Goal: Information Seeking & Learning: Learn about a topic

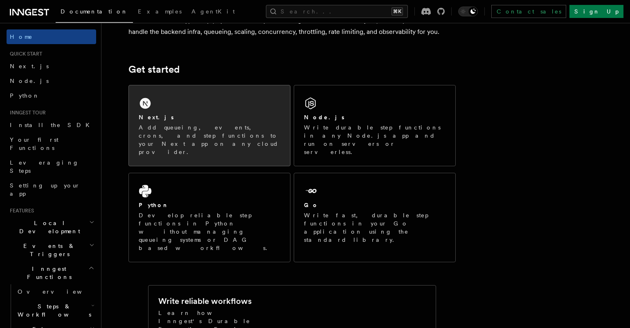
click at [222, 134] on p "Add queueing, events, crons, and step functions to your Next app on any cloud p…" at bounding box center [209, 139] width 141 height 33
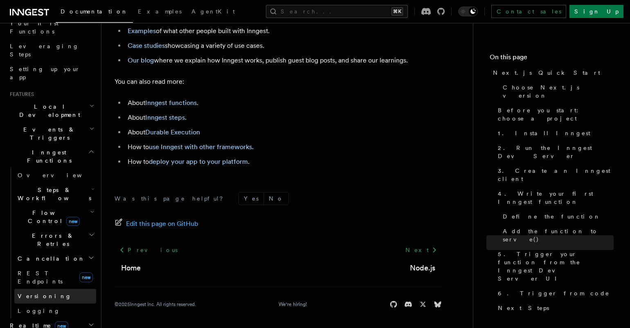
scroll to position [122, 0]
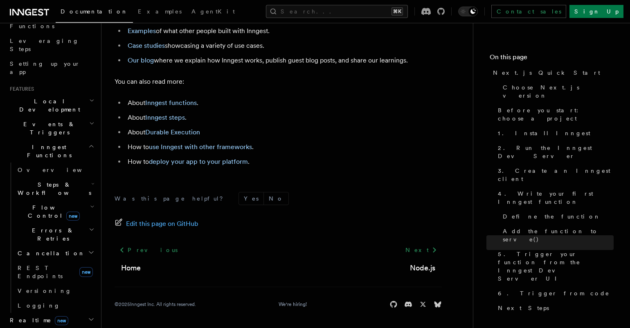
click at [40, 204] on span "Flow Control new" at bounding box center [52, 212] width 76 height 16
click at [55, 238] on link "Singleton new" at bounding box center [59, 246] width 74 height 16
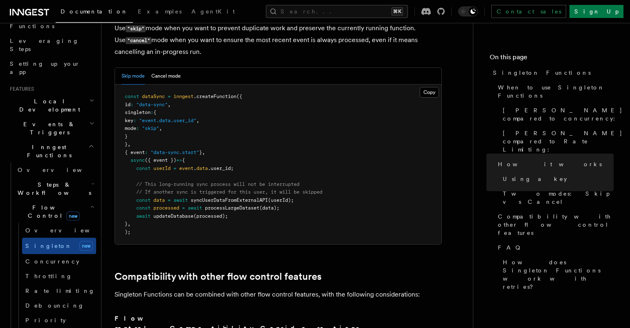
scroll to position [1096, 0]
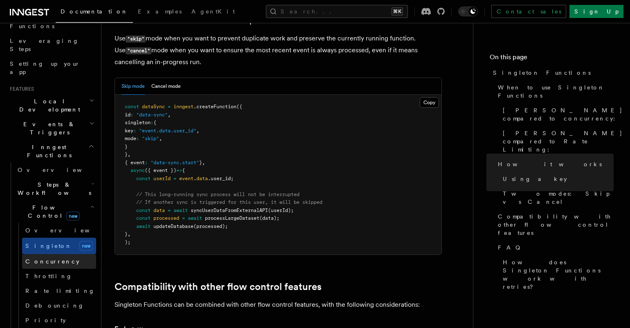
click at [59, 258] on span "Concurrency" at bounding box center [52, 261] width 54 height 7
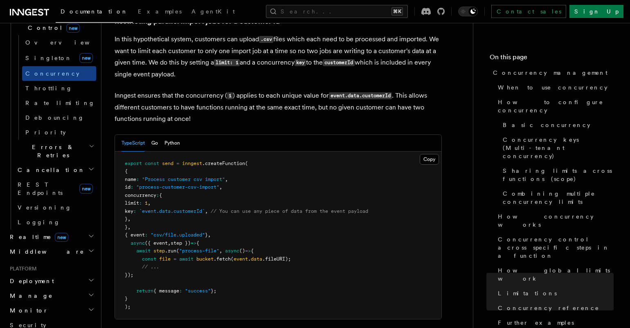
scroll to position [351, 0]
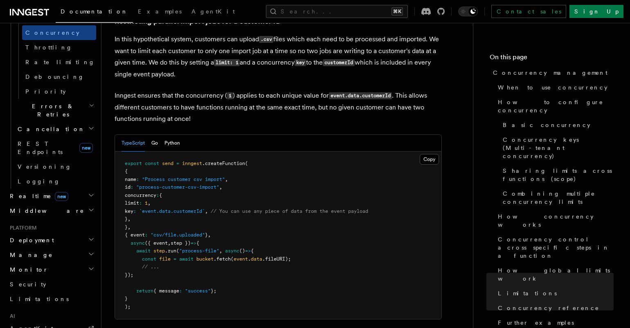
click at [93, 251] on icon "button" at bounding box center [91, 254] width 7 height 7
click at [31, 267] on span "Environments" at bounding box center [53, 270] width 71 height 7
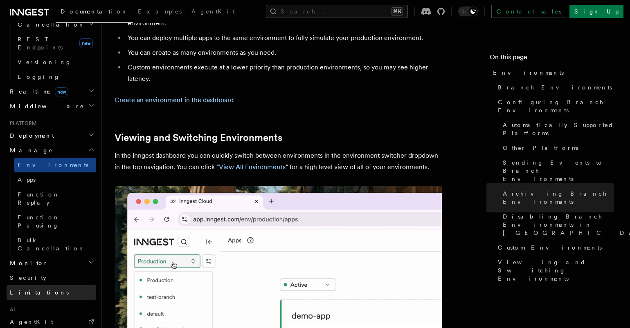
scroll to position [365, 0]
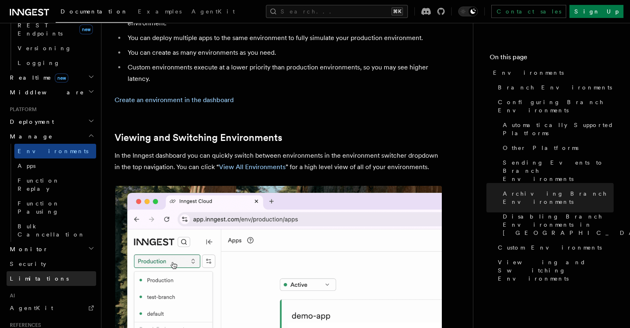
click at [46, 271] on link "Limitations" at bounding box center [52, 278] width 90 height 15
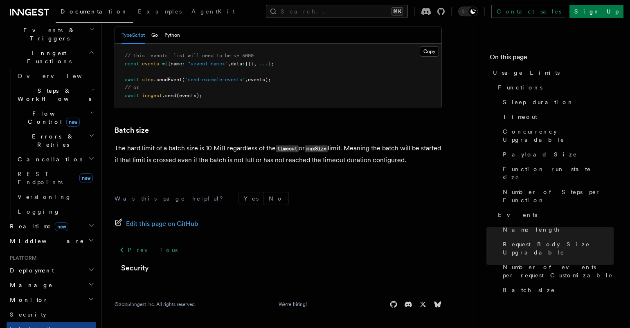
scroll to position [213, 0]
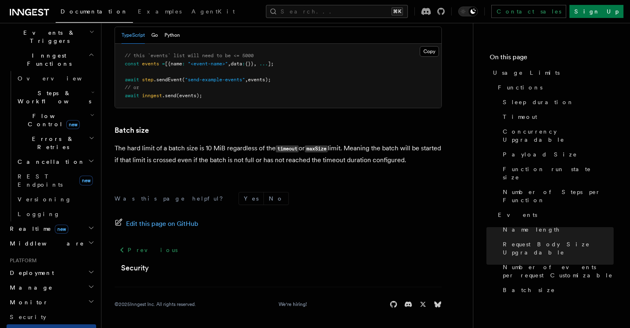
click at [90, 222] on h2 "Realtime new" at bounding box center [52, 229] width 90 height 15
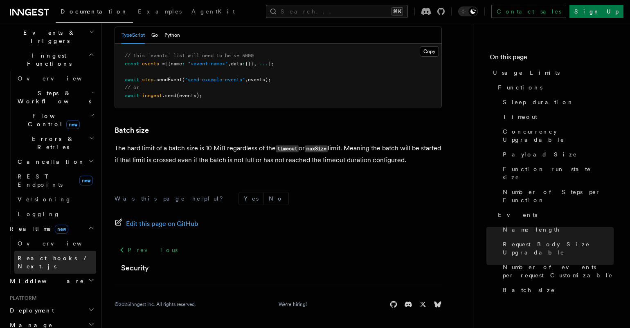
click at [59, 254] on span "React hooks / Next.js" at bounding box center [57, 262] width 79 height 16
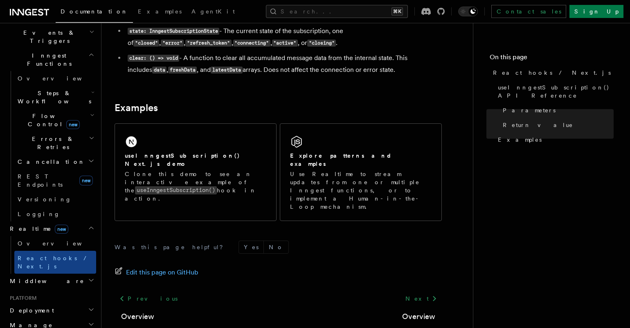
scroll to position [827, 0]
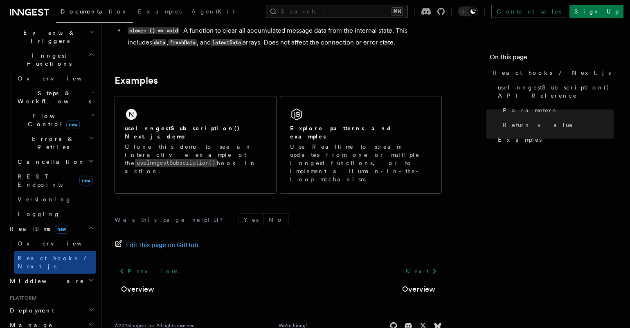
click at [71, 274] on h2 "Middleware" at bounding box center [52, 281] width 90 height 15
click at [75, 274] on h2 "Middleware" at bounding box center [52, 281] width 90 height 15
click at [83, 274] on h2 "Middleware" at bounding box center [52, 281] width 90 height 15
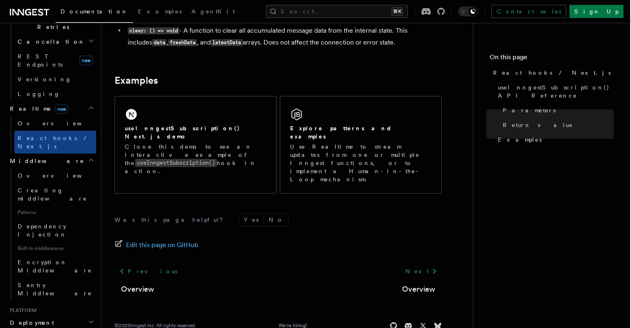
scroll to position [336, 0]
click at [89, 317] on icon "button" at bounding box center [91, 320] width 7 height 7
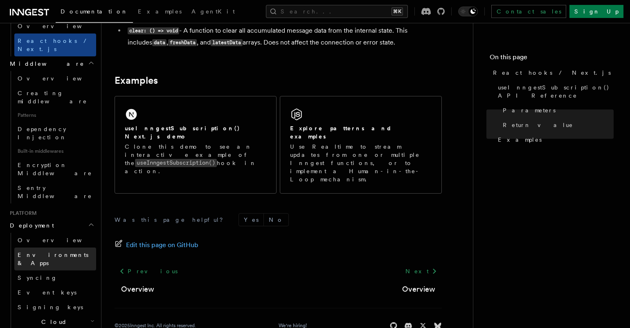
scroll to position [439, 0]
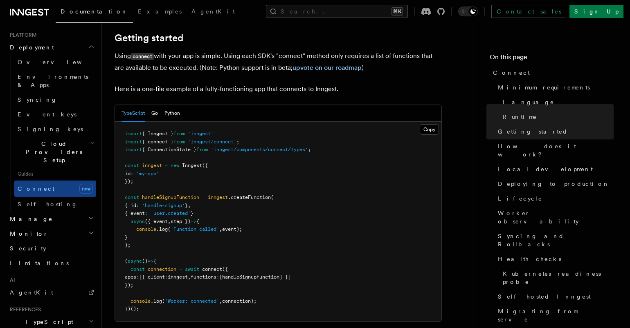
scroll to position [572, 0]
